Goal: Find specific page/section: Find specific page/section

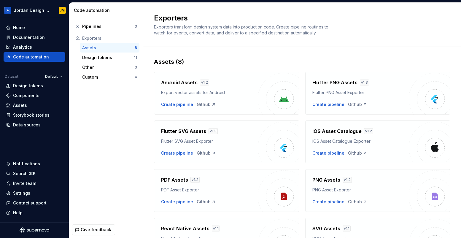
scroll to position [34, 0]
